Goal: Use online tool/utility: Utilize a website feature to perform a specific function

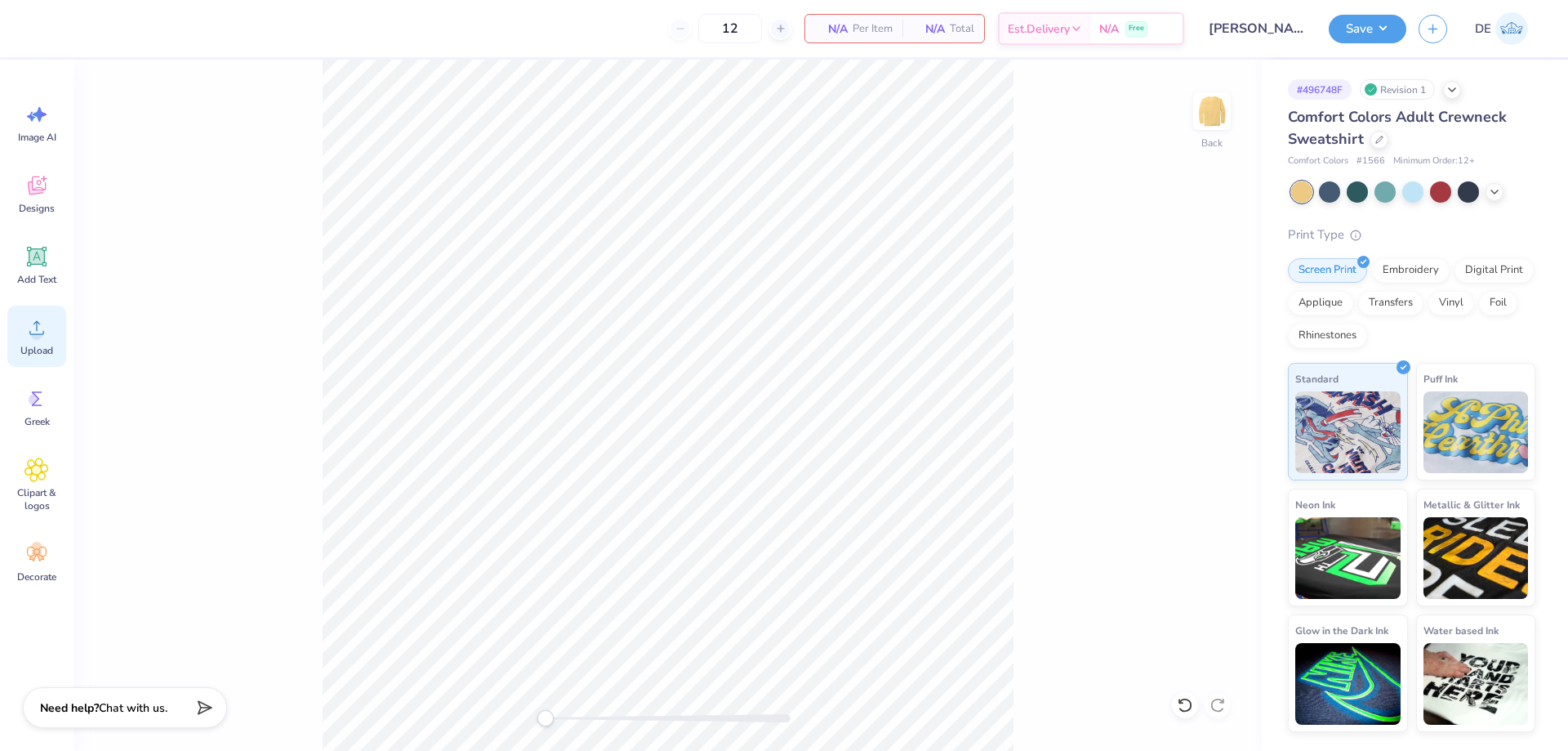
click at [38, 344] on span "Upload" at bounding box center [37, 351] width 32 height 13
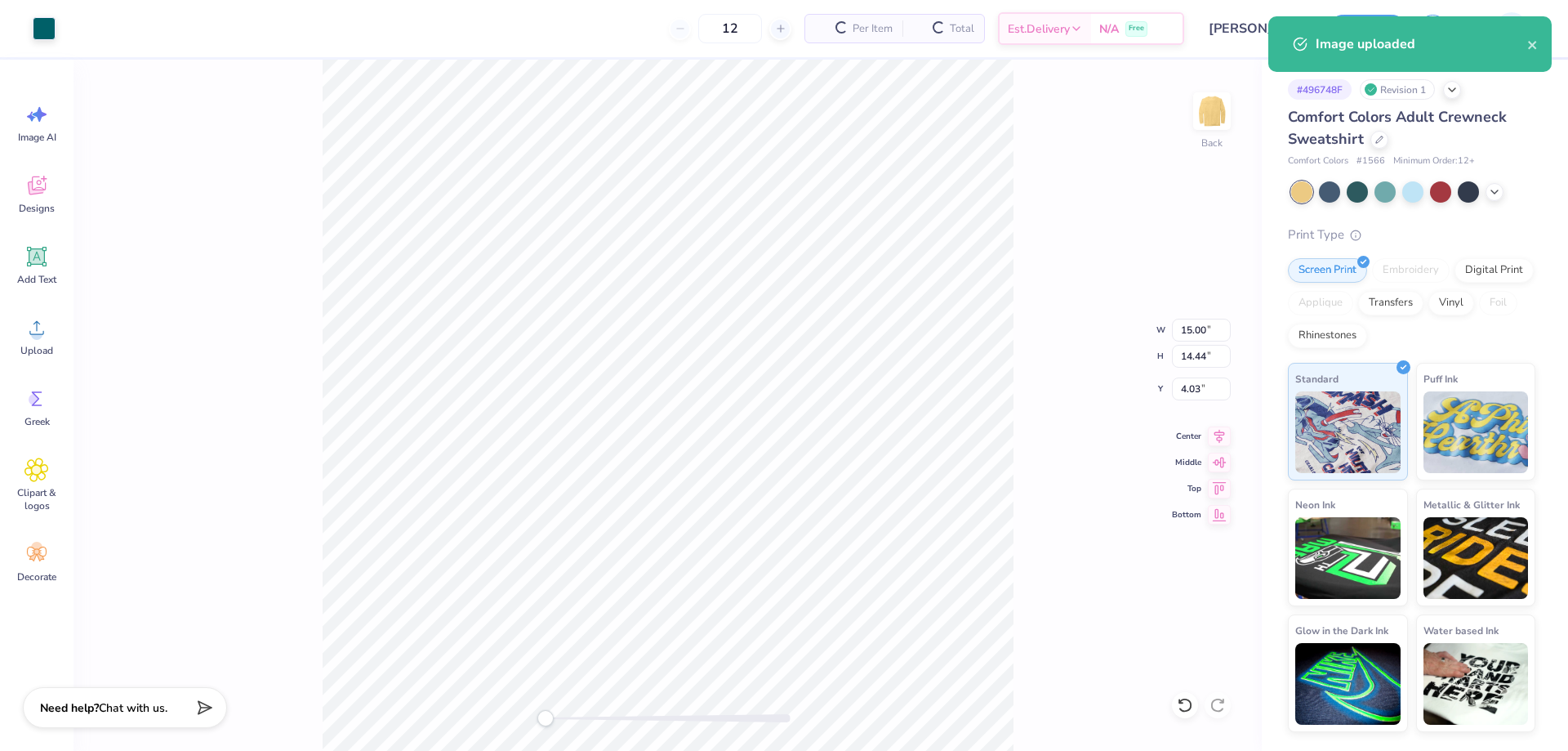
click at [1191, 343] on div "Back W 15.00 15.00 " H 14.44 14.44 " Y 4.03 4.03 " Center Middle Top Bottom" at bounding box center [668, 405] width 1189 height 691
click at [1183, 337] on input "15.00" at bounding box center [1201, 330] width 59 height 23
type input "3.50"
type input "3.37"
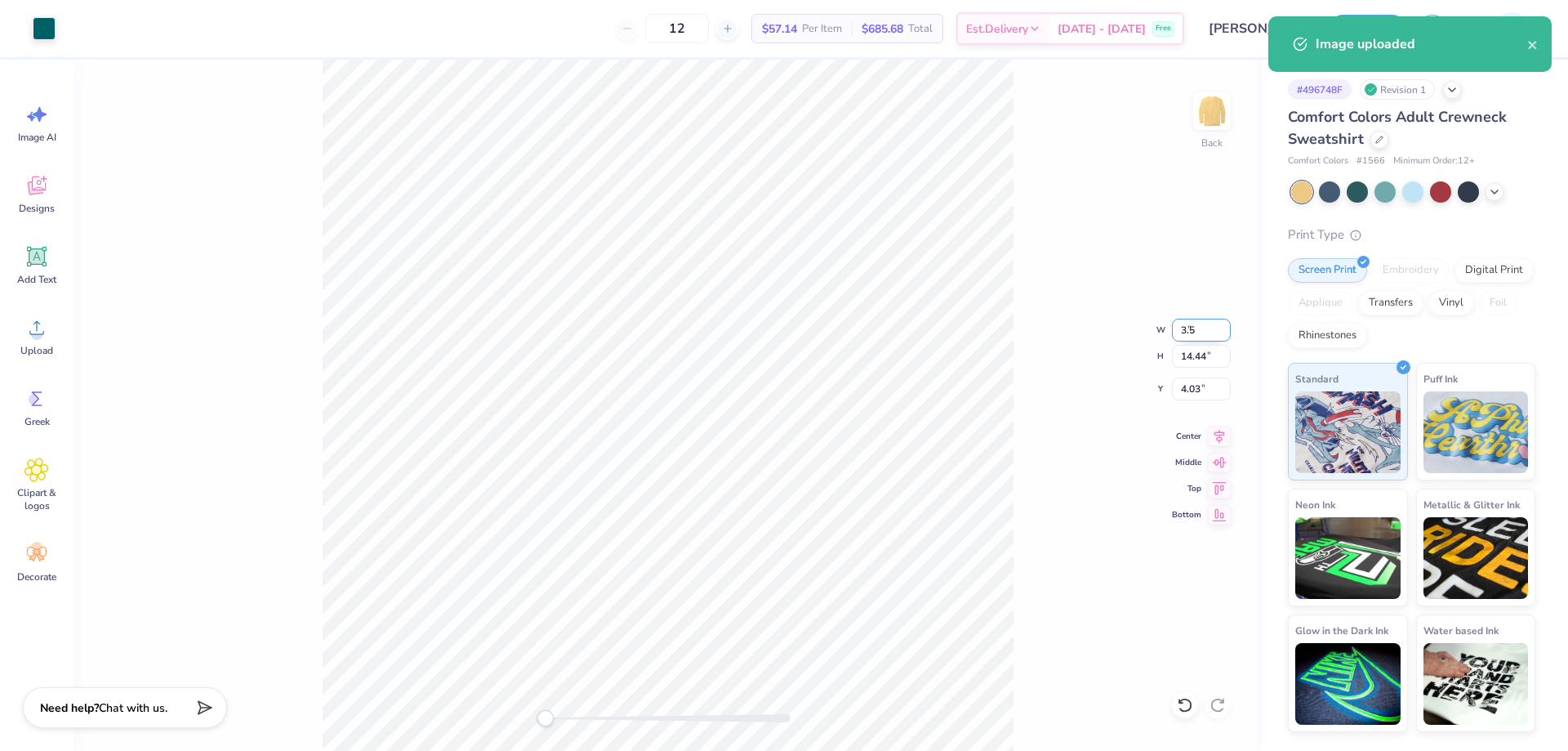
type input "9.57"
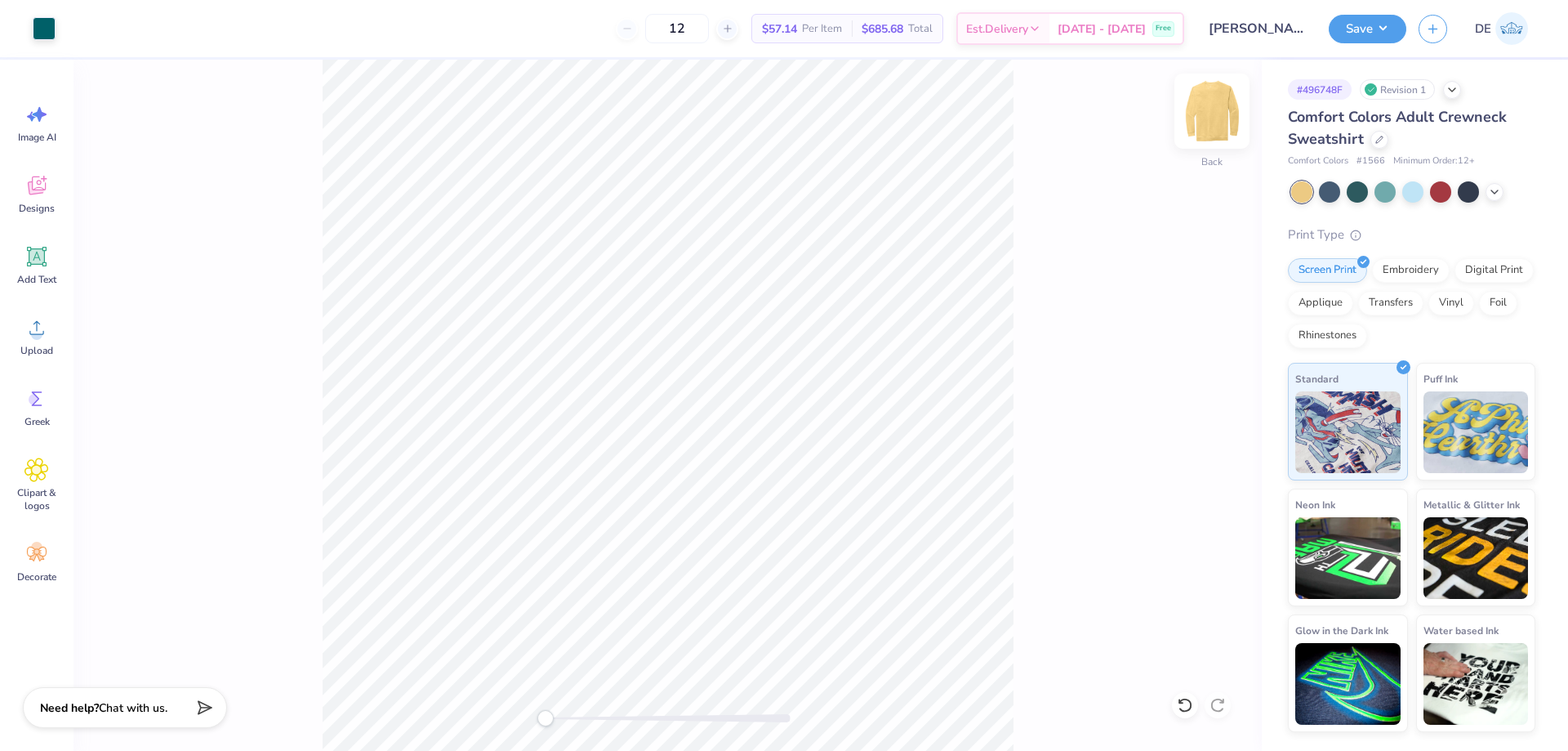
click at [1201, 96] on img at bounding box center [1212, 111] width 66 height 66
click at [41, 338] on circle at bounding box center [37, 334] width 12 height 12
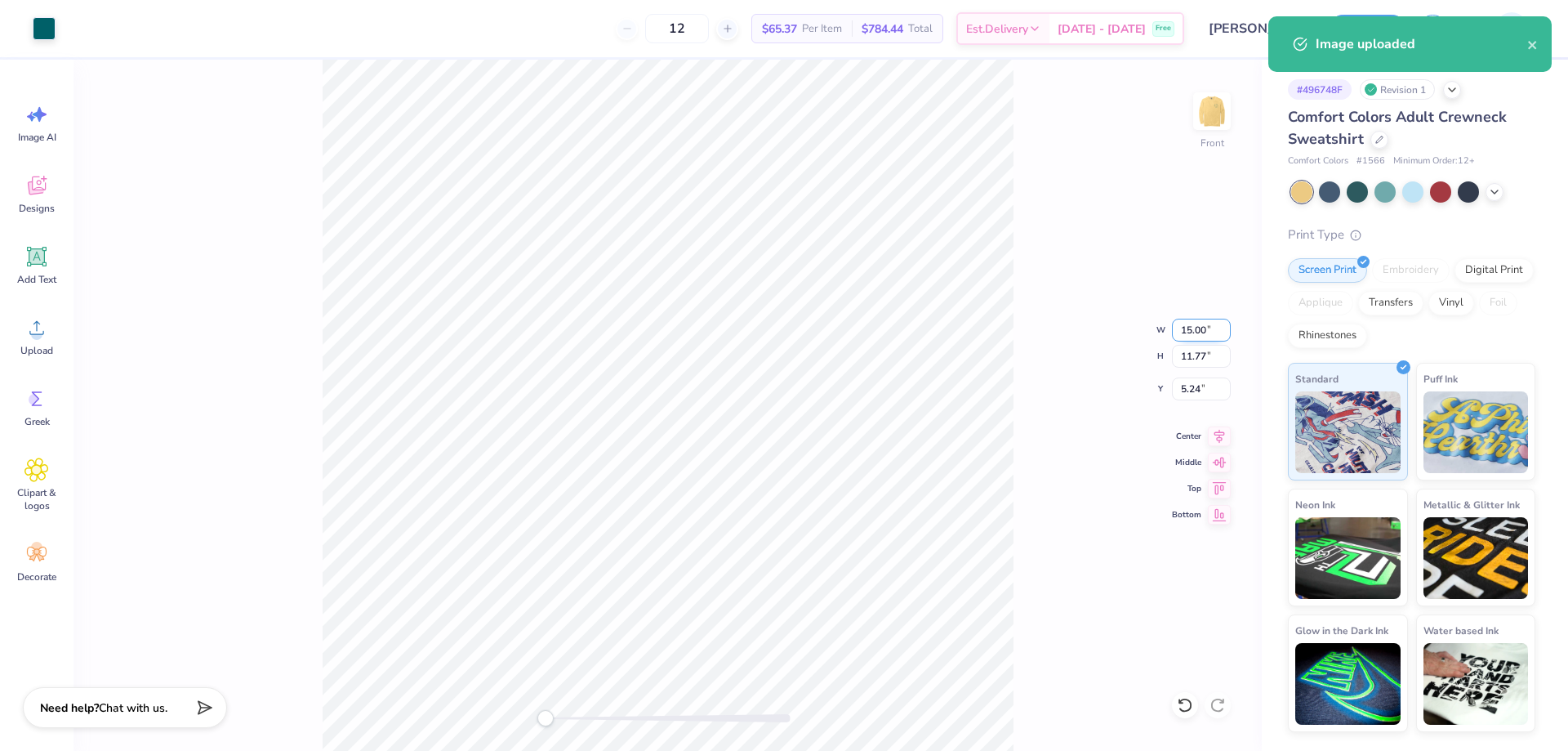
click at [1186, 337] on input "15.00" at bounding box center [1201, 330] width 59 height 23
type input "12.50"
type input "9.81"
click at [1181, 392] on input "6.22" at bounding box center [1201, 389] width 59 height 23
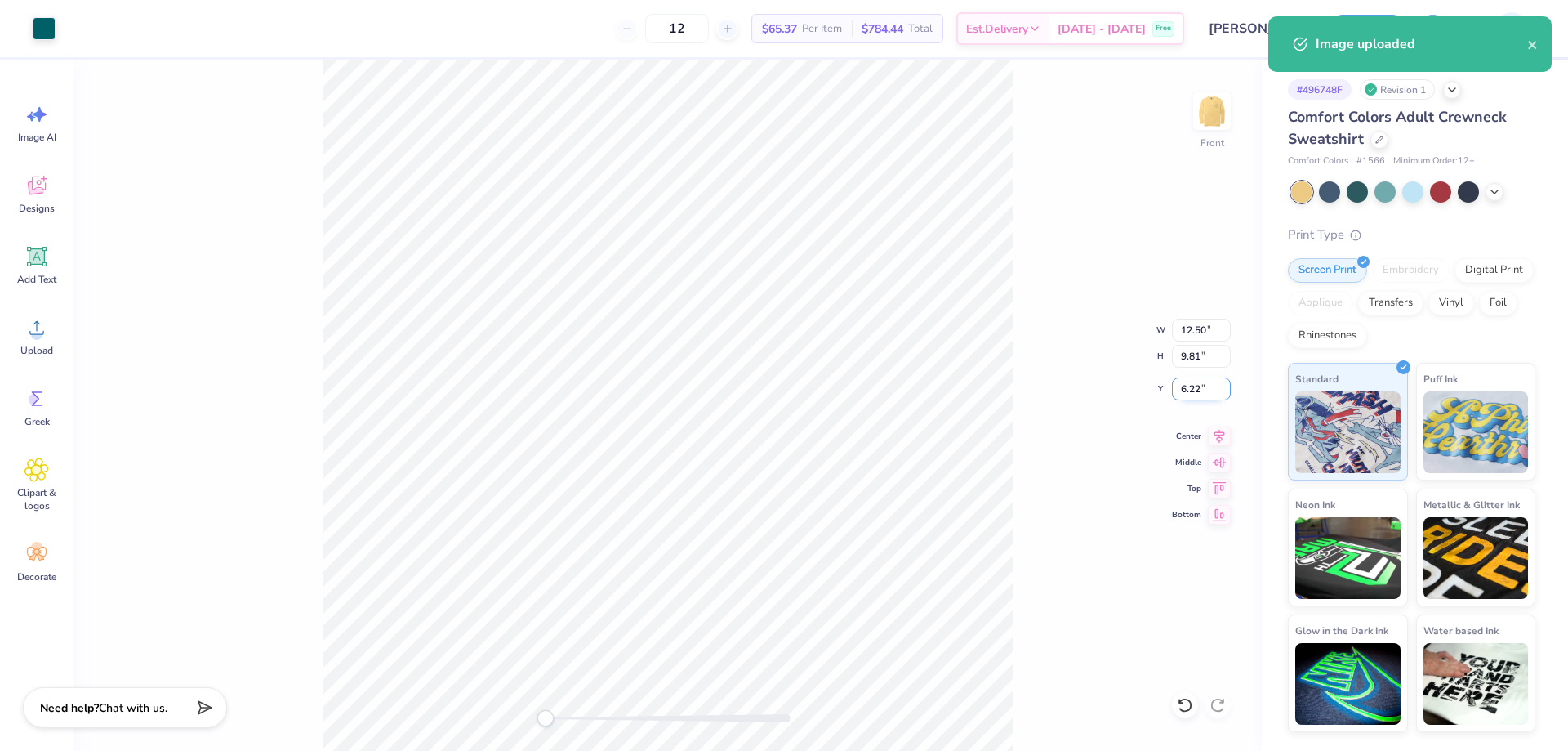
click at [1181, 392] on input "6.22" at bounding box center [1201, 389] width 59 height 23
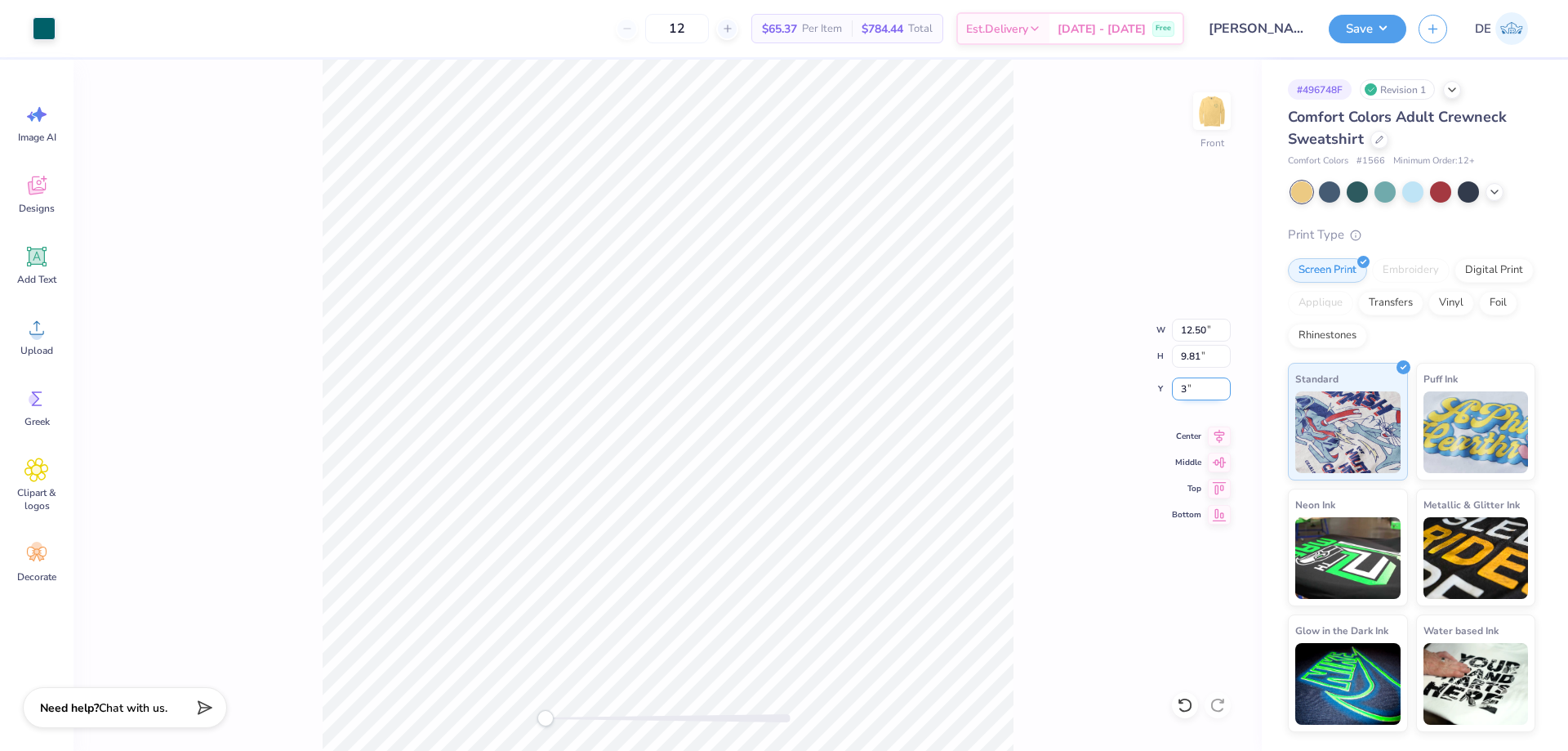
click at [1198, 388] on input "3" at bounding box center [1201, 389] width 59 height 23
type input "1"
click at [1363, 30] on button "Save" at bounding box center [1368, 27] width 77 height 28
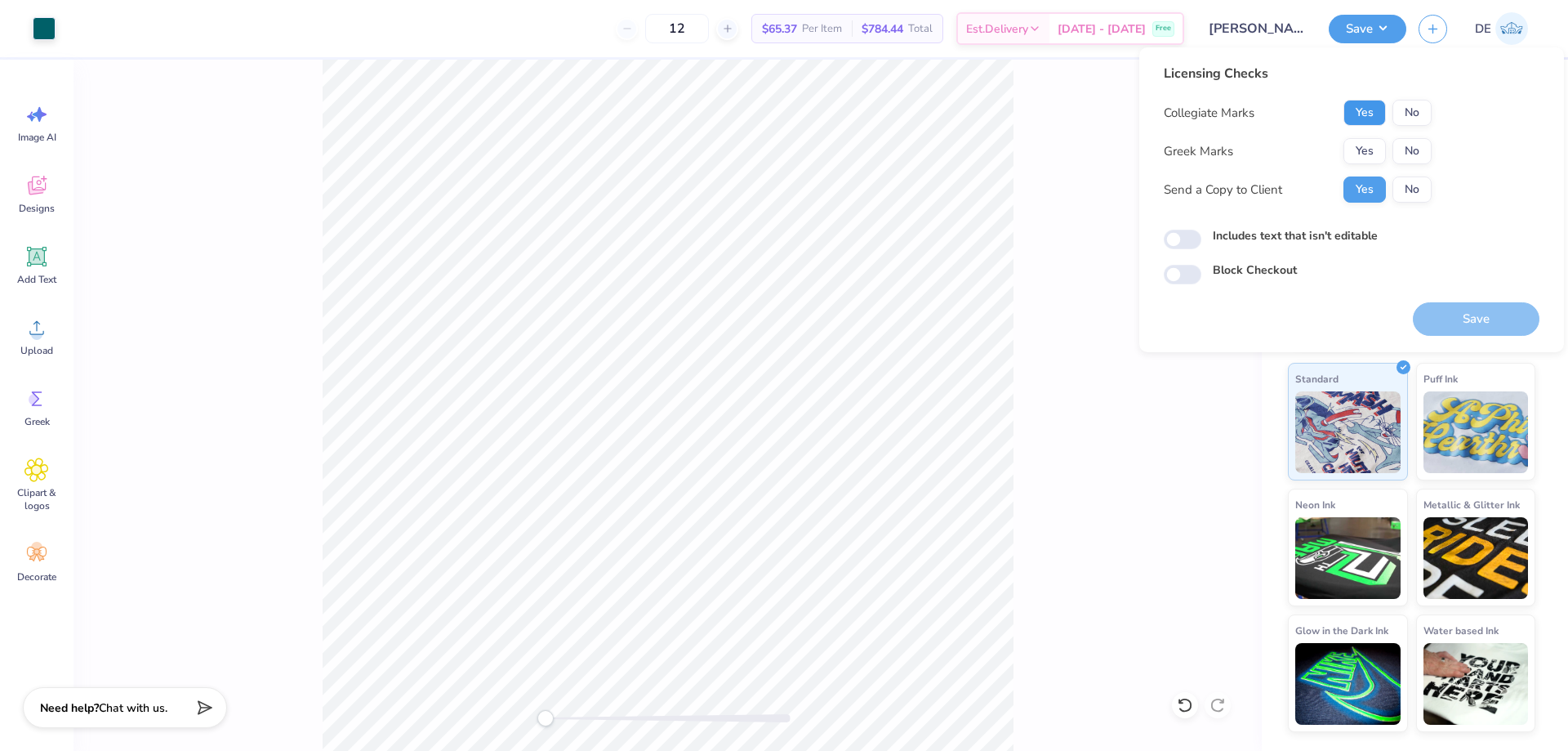
click at [1358, 111] on button "Yes" at bounding box center [1364, 112] width 42 height 26
click at [1418, 161] on button "No" at bounding box center [1412, 151] width 39 height 26
click at [1481, 329] on button "Save" at bounding box center [1477, 319] width 126 height 33
